Goal: Check status: Check status

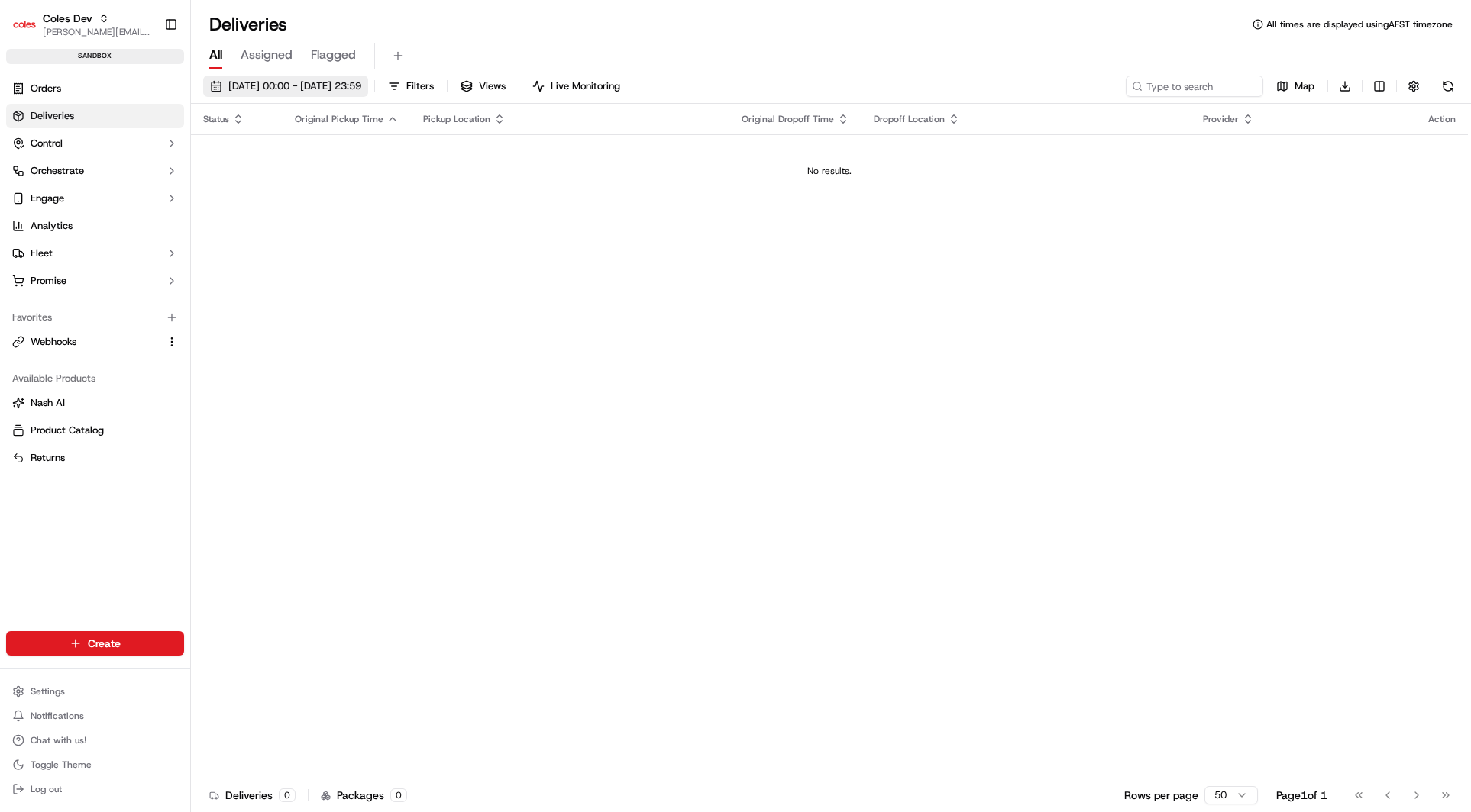
click at [328, 86] on span "[DATE] 00:00 - [DATE] 23:59" at bounding box center [295, 86] width 133 height 14
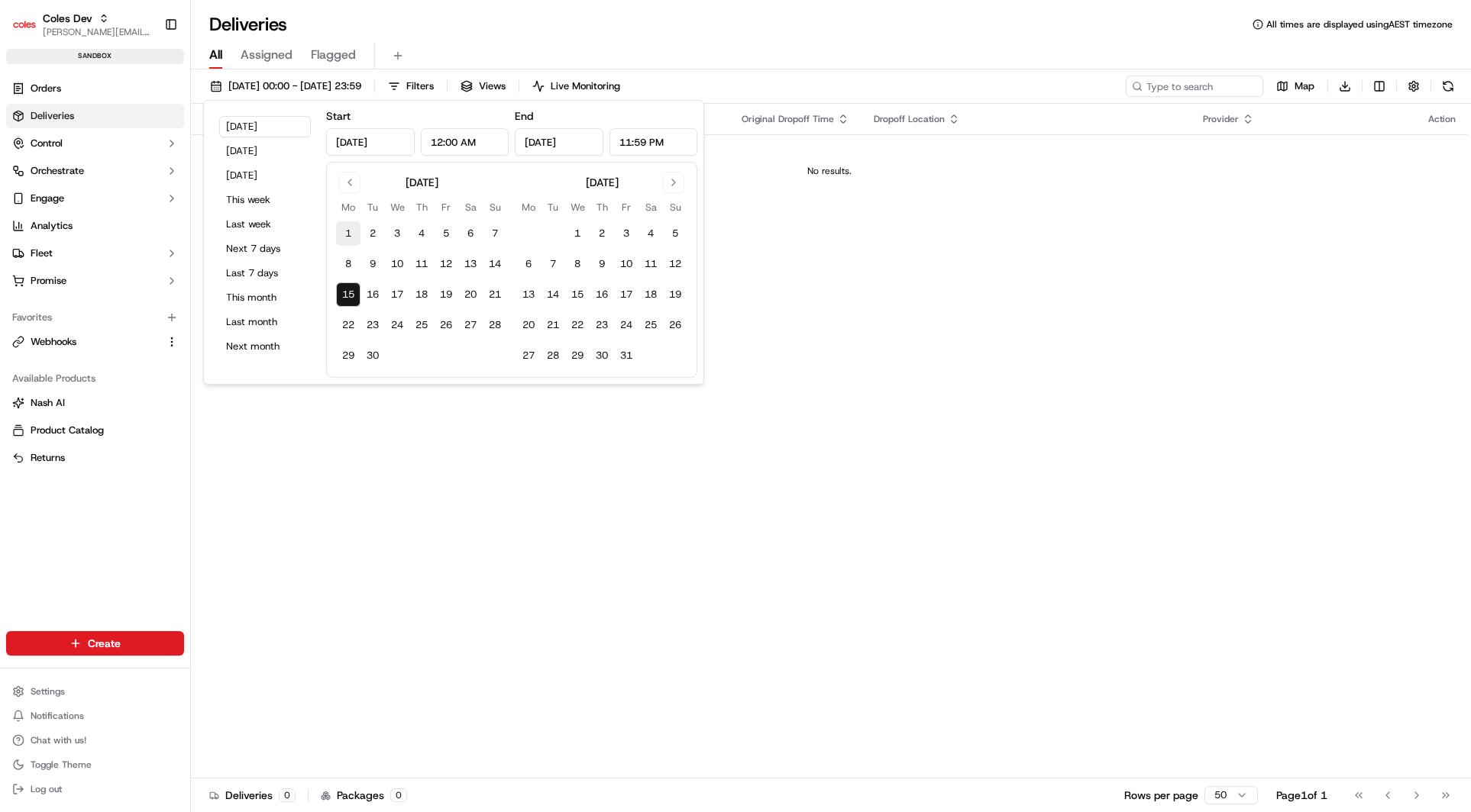
click at [348, 230] on button "1" at bounding box center [348, 233] width 25 height 25
type input "[DATE]"
drag, startPoint x: 631, startPoint y: 358, endPoint x: 640, endPoint y: 356, distance: 9.2
click at [631, 358] on button "31" at bounding box center [626, 355] width 25 height 25
type input "[DATE]"
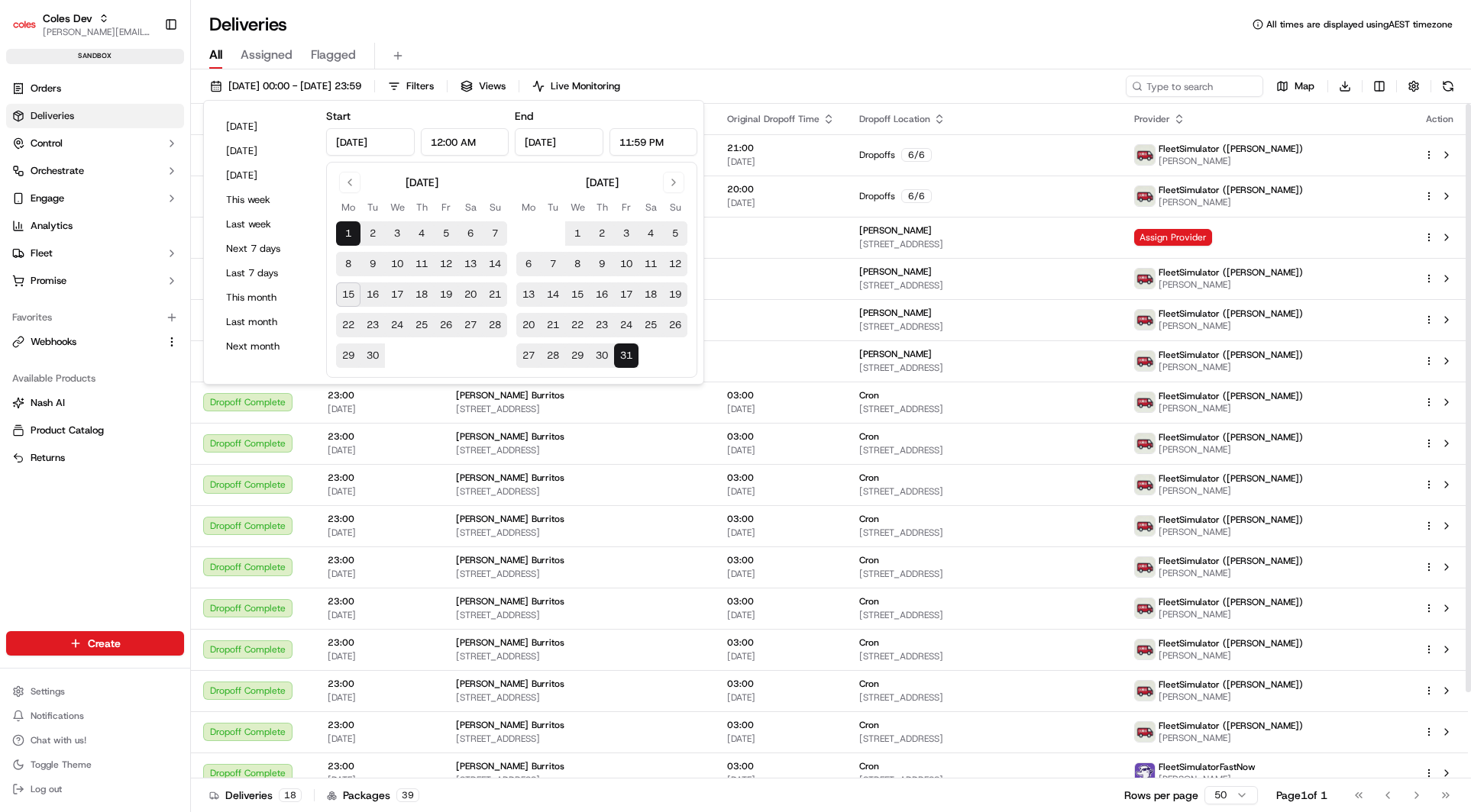
click at [739, 50] on div "All Assigned Flagged" at bounding box center [830, 56] width 1280 height 27
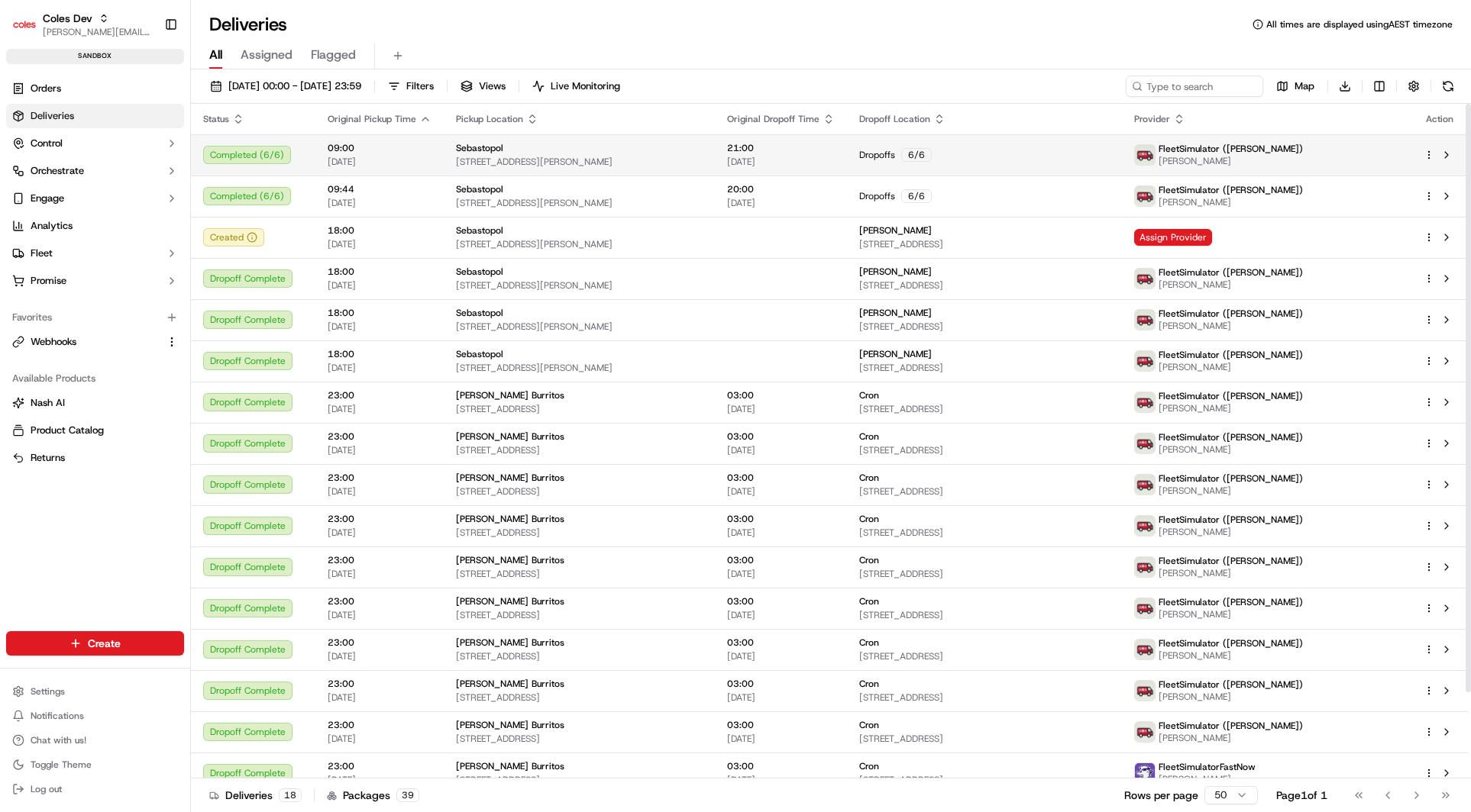
click at [258, 154] on div "Completed ( 6 / 6 )" at bounding box center [253, 155] width 100 height 18
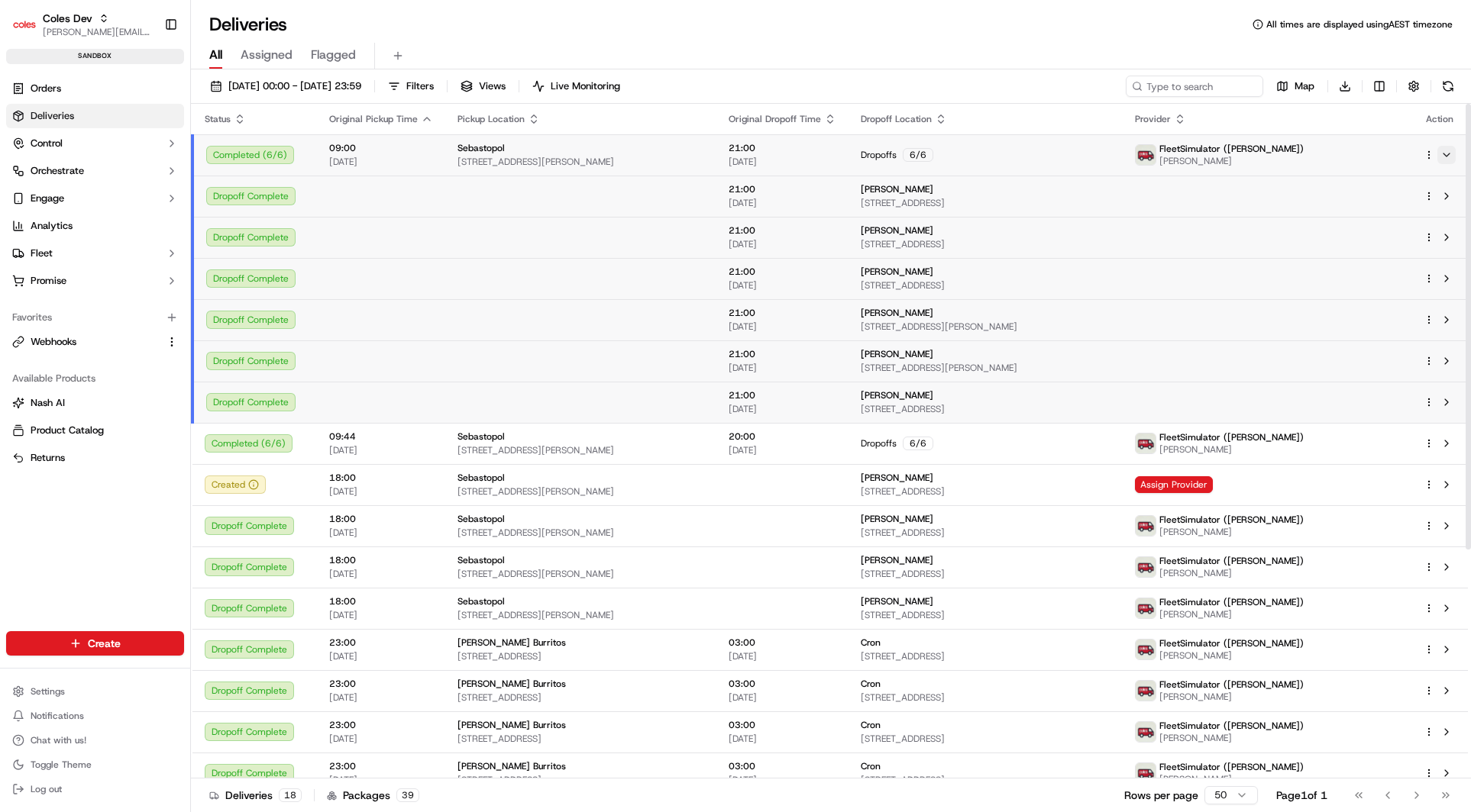
click at [1444, 158] on button at bounding box center [1446, 155] width 18 height 18
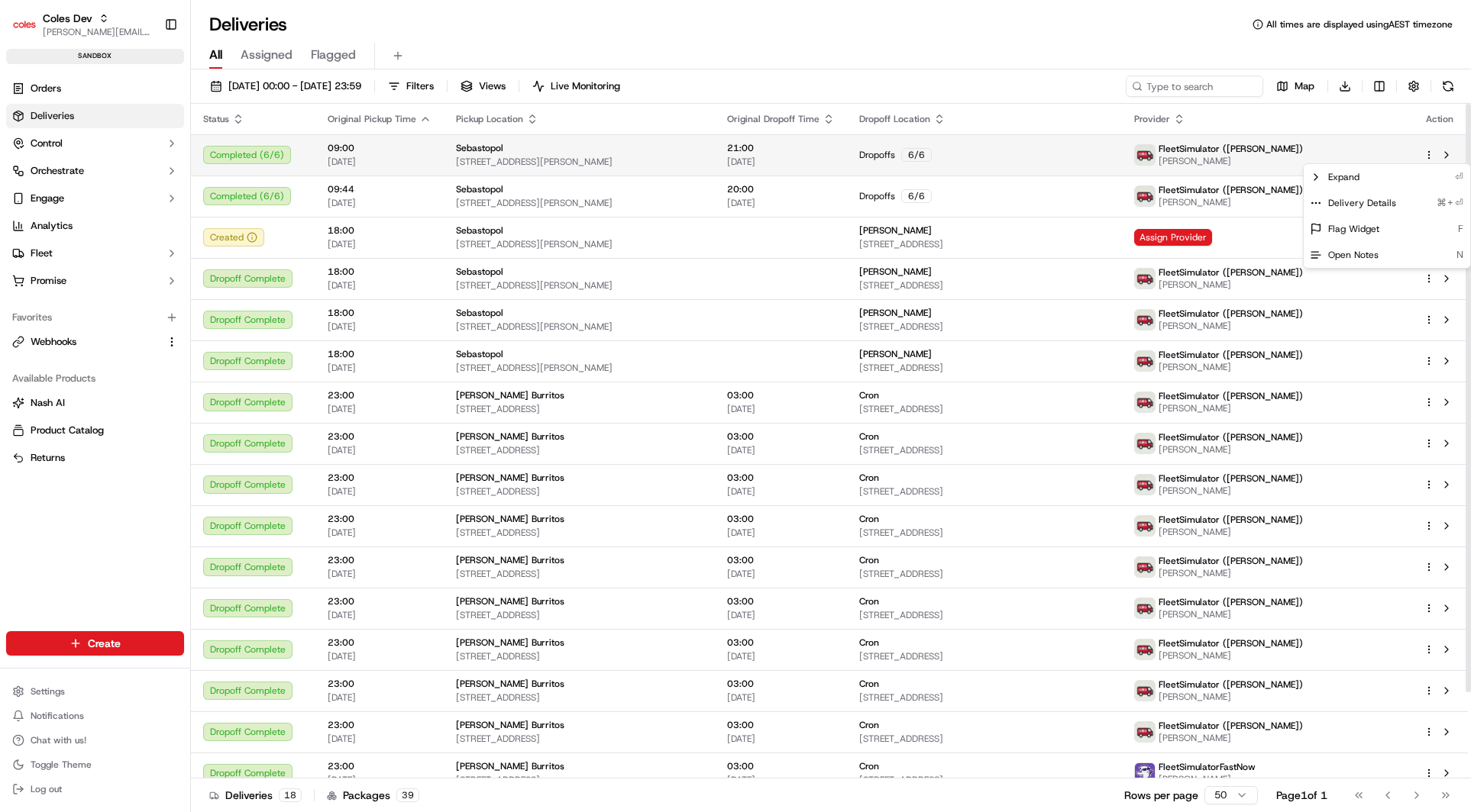
click at [1429, 157] on html "Coles [PERSON_NAME] [PERSON_NAME][EMAIL_ADDRESS][PERSON_NAME][PERSON_NAME][DOMA…" at bounding box center [735, 406] width 1471 height 812
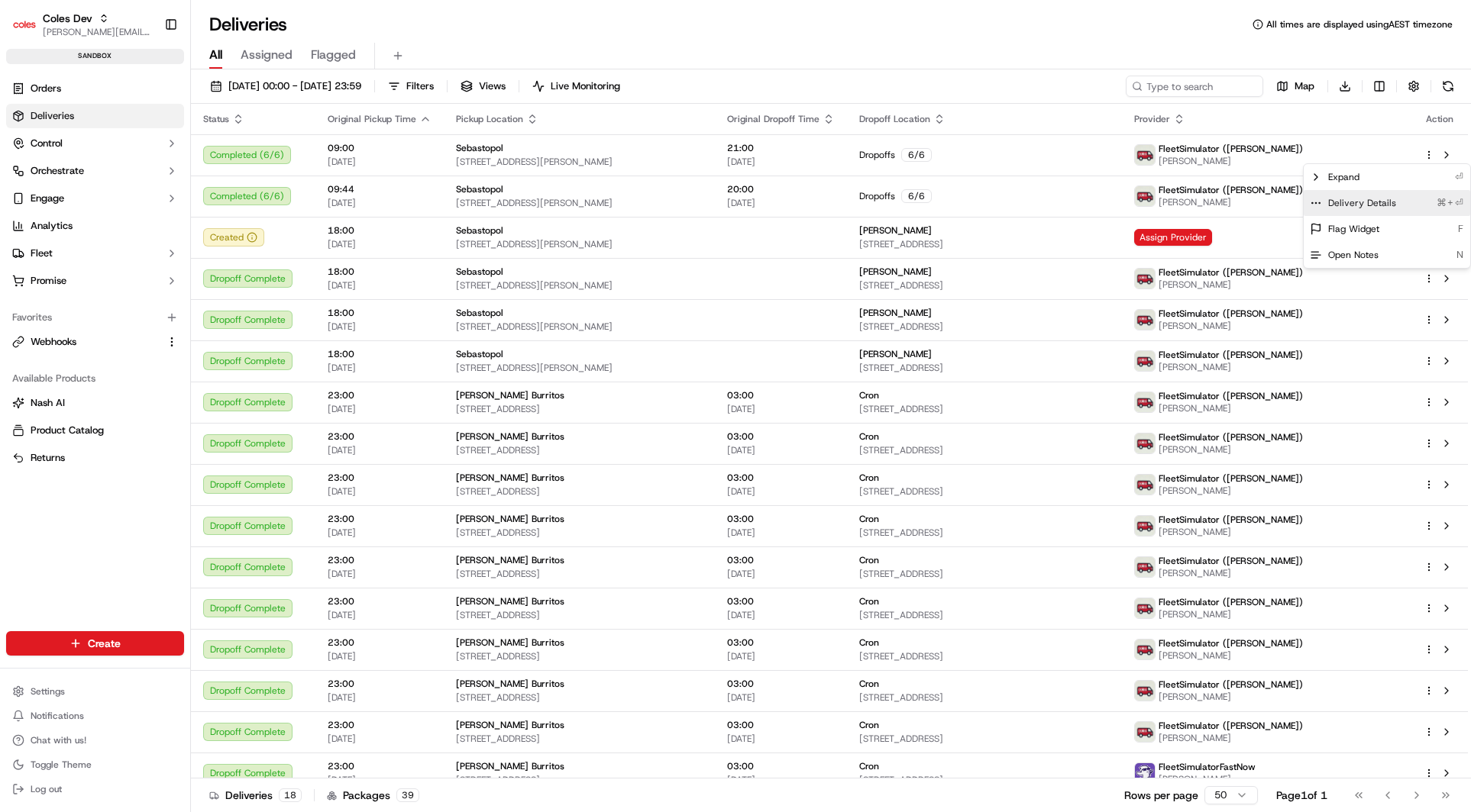
click at [1357, 203] on span "Delivery Details" at bounding box center [1362, 203] width 68 height 12
